Goal: Information Seeking & Learning: Understand process/instructions

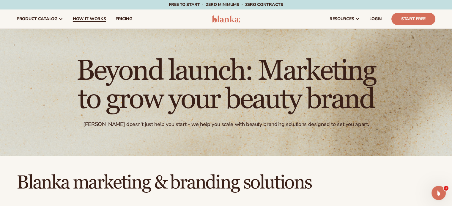
click at [83, 19] on span "How It Works" at bounding box center [89, 19] width 33 height 5
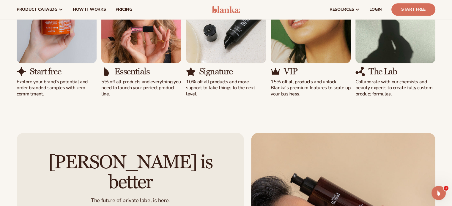
scroll to position [444, 0]
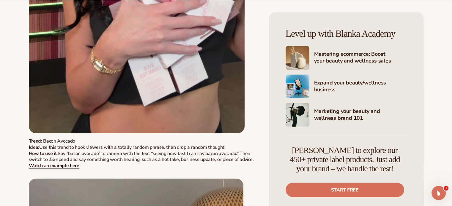
scroll to position [10127, 0]
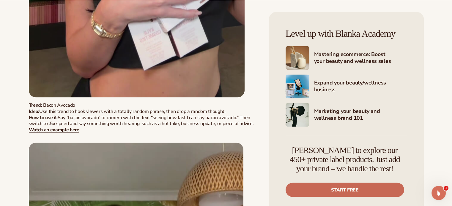
click at [342, 191] on link "Start free" at bounding box center [344, 190] width 119 height 14
